Goal: Information Seeking & Learning: Learn about a topic

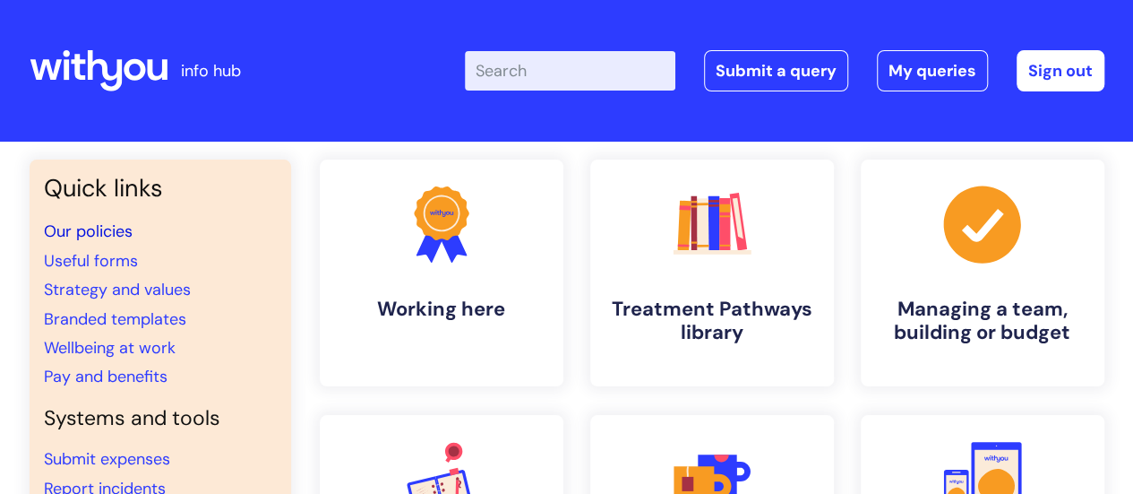
click at [128, 225] on link "Our policies" at bounding box center [88, 231] width 89 height 22
click at [530, 64] on input "Enter your search term here..." at bounding box center [570, 70] width 211 height 39
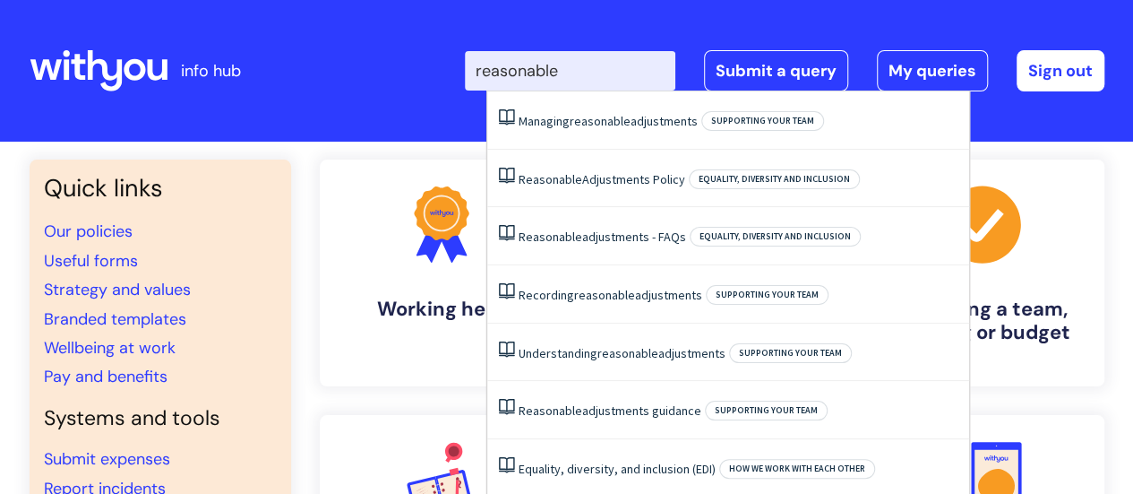
type input "reasonable"
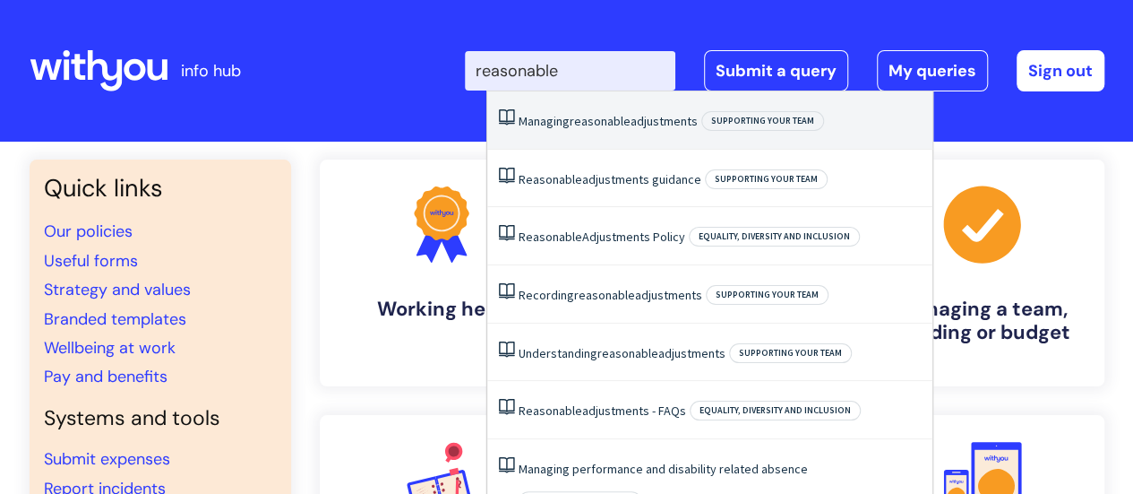
click at [763, 128] on span "Supporting your team" at bounding box center [762, 121] width 123 height 20
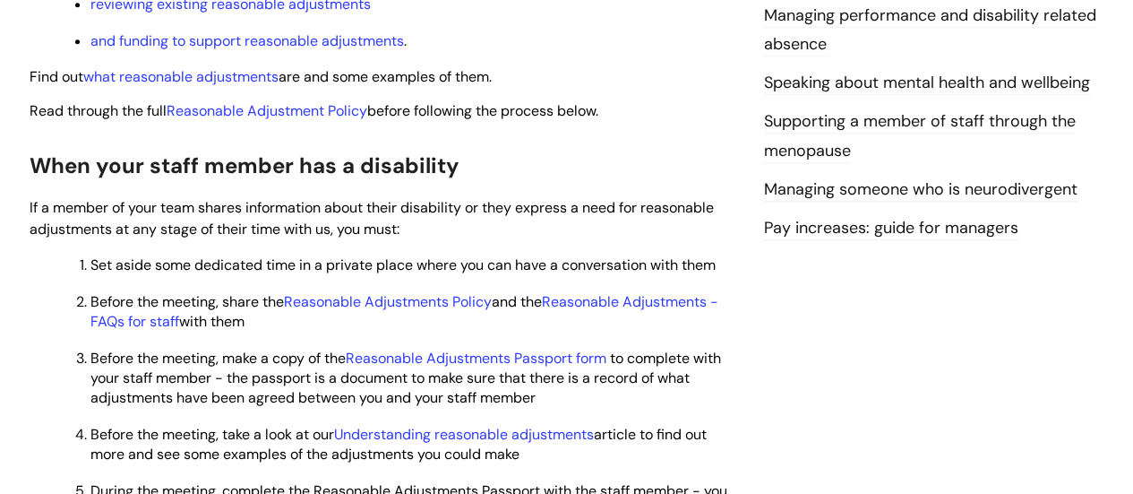
scroll to position [717, 0]
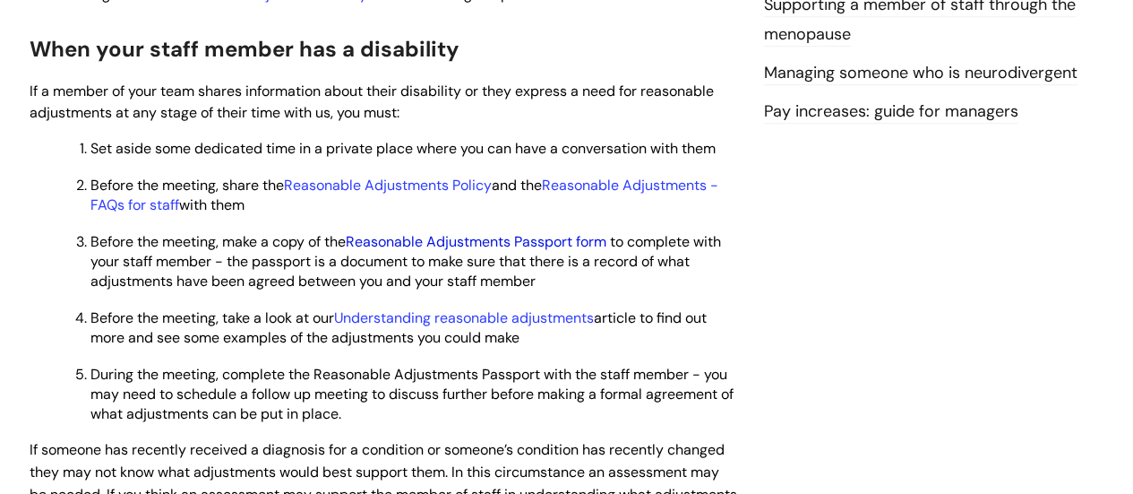
drag, startPoint x: 555, startPoint y: 240, endPoint x: 554, endPoint y: 228, distance: 11.7
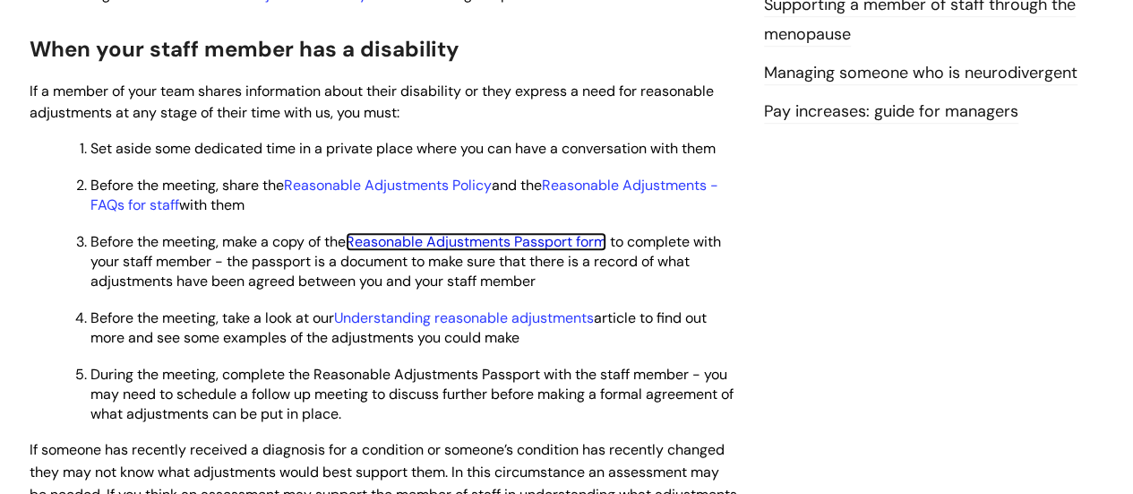
click at [555, 239] on link "Reasonable Adjustments Passport form" at bounding box center [476, 241] width 261 height 19
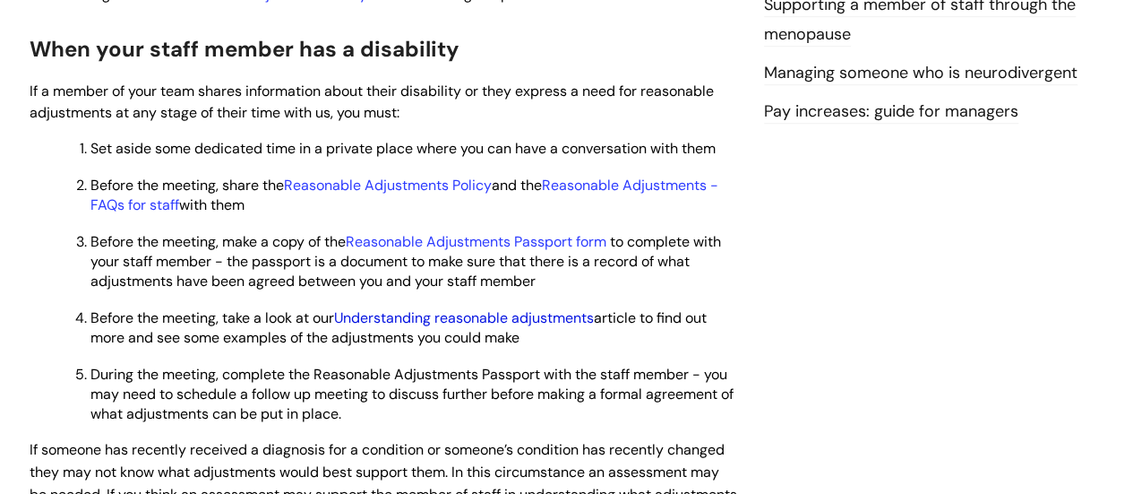
click at [500, 317] on link "Understanding reasonable adjustments" at bounding box center [464, 317] width 260 height 19
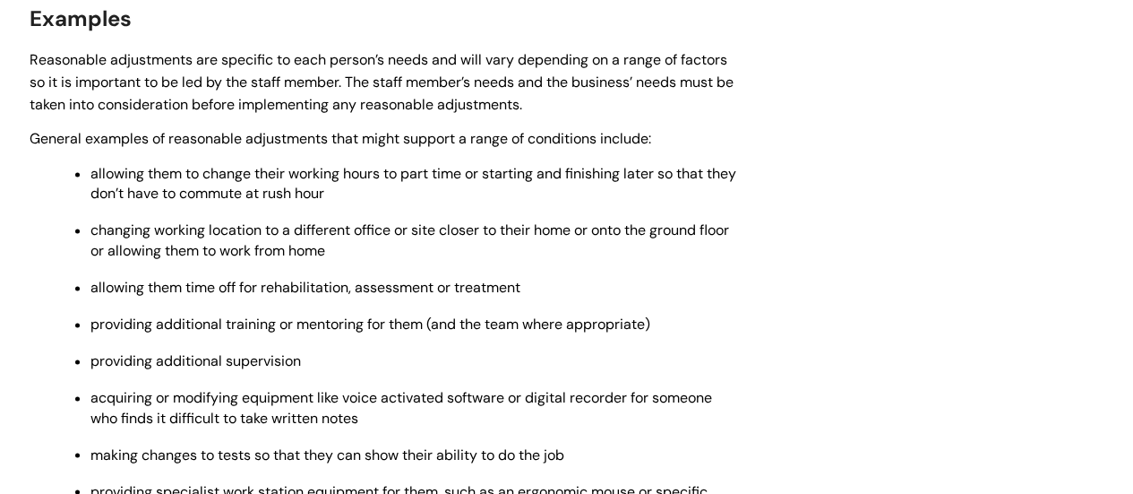
scroll to position [1075, 0]
